Goal: Transaction & Acquisition: Purchase product/service

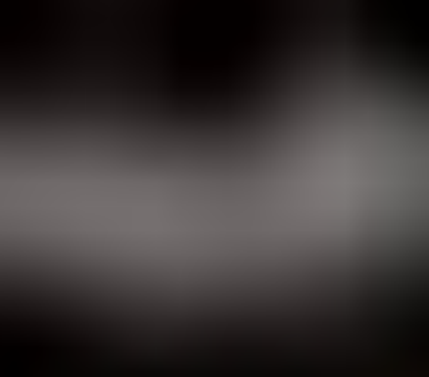
click at [99, 221] on span "White Gold" at bounding box center [82, 224] width 31 height 7
